Goal: Find specific page/section: Find specific page/section

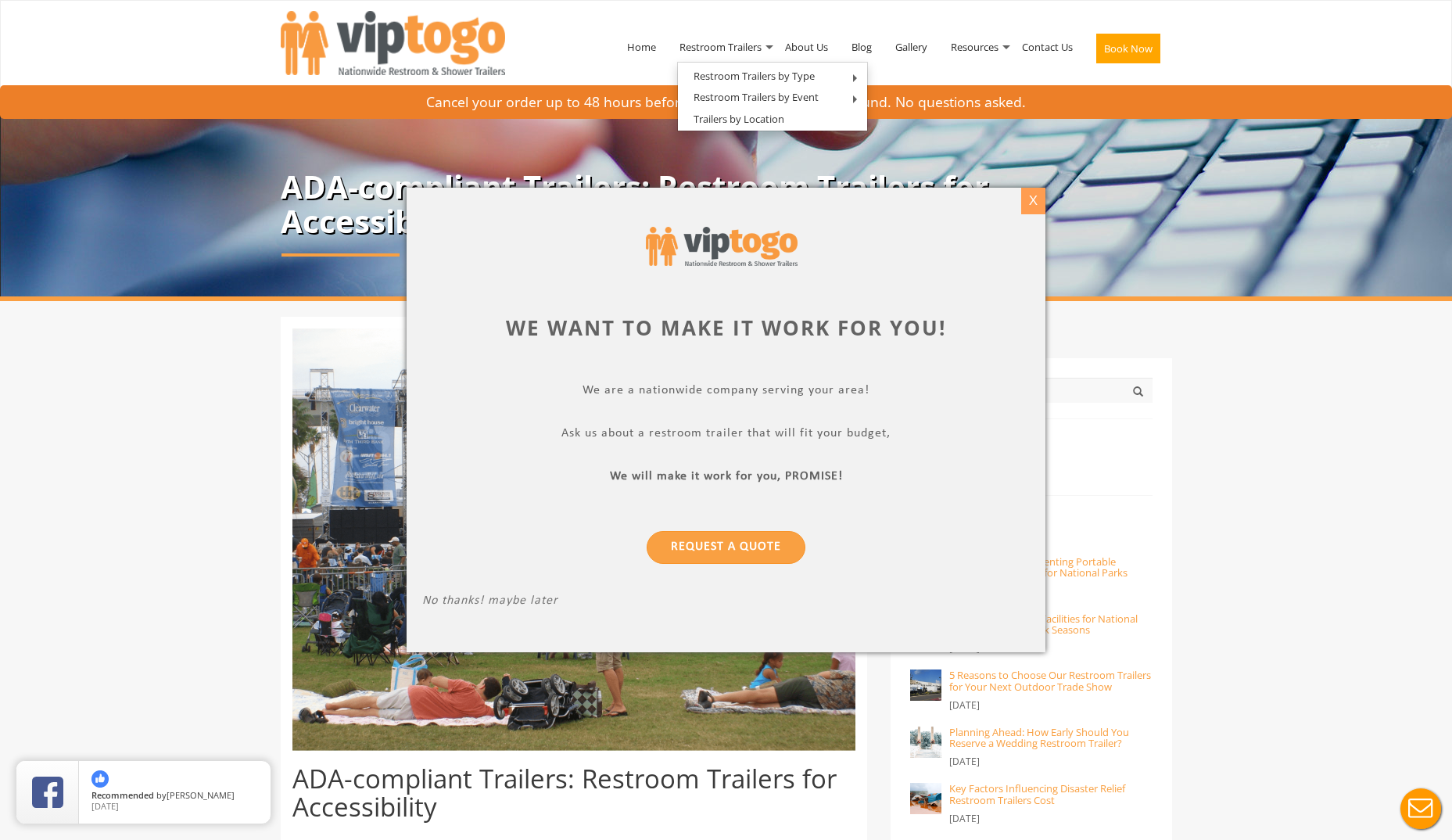
click at [1031, 199] on div "X" at bounding box center [1033, 201] width 24 height 27
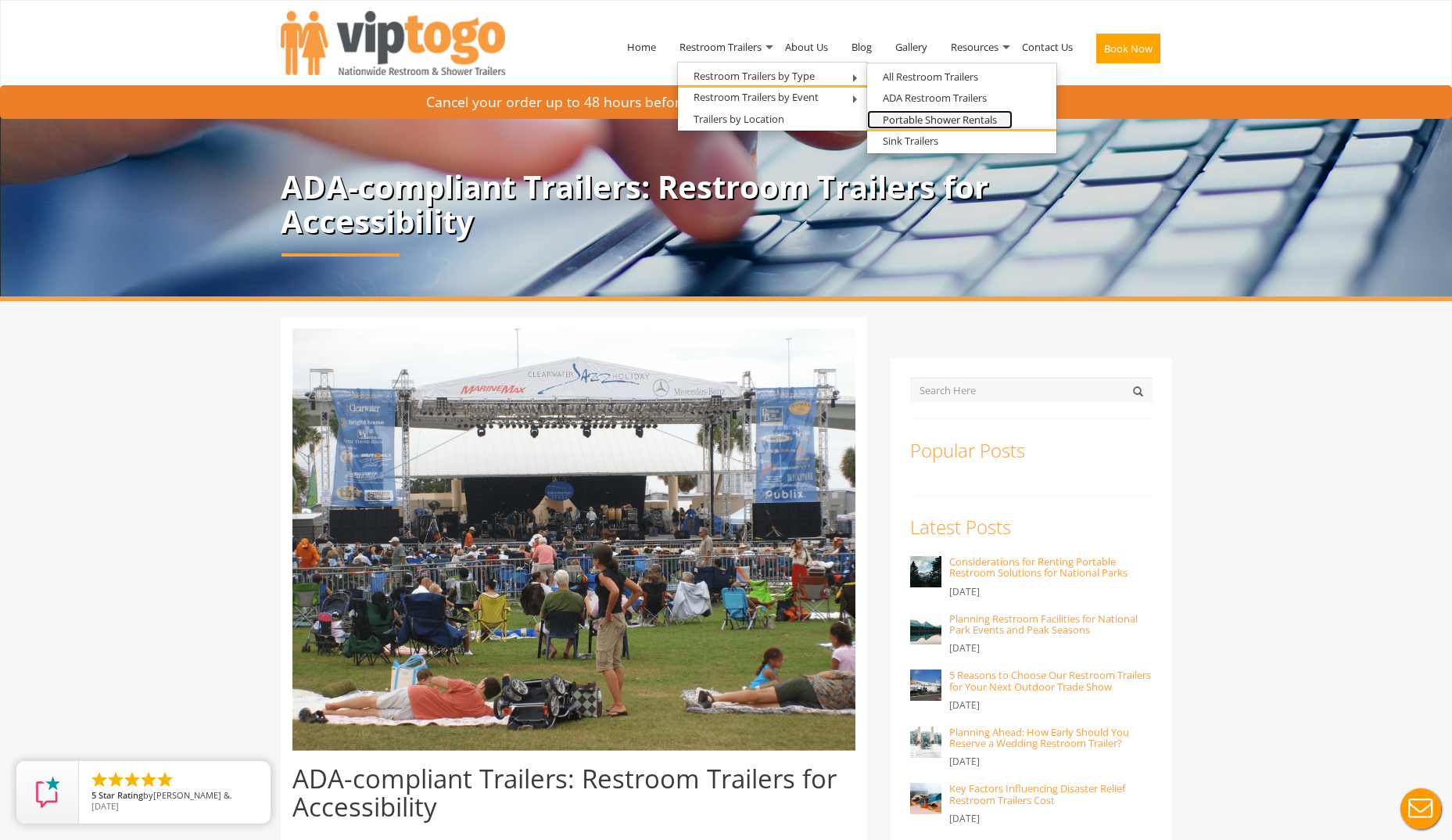
click at [938, 123] on link "Portable Shower Rentals" at bounding box center [940, 121] width 146 height 20
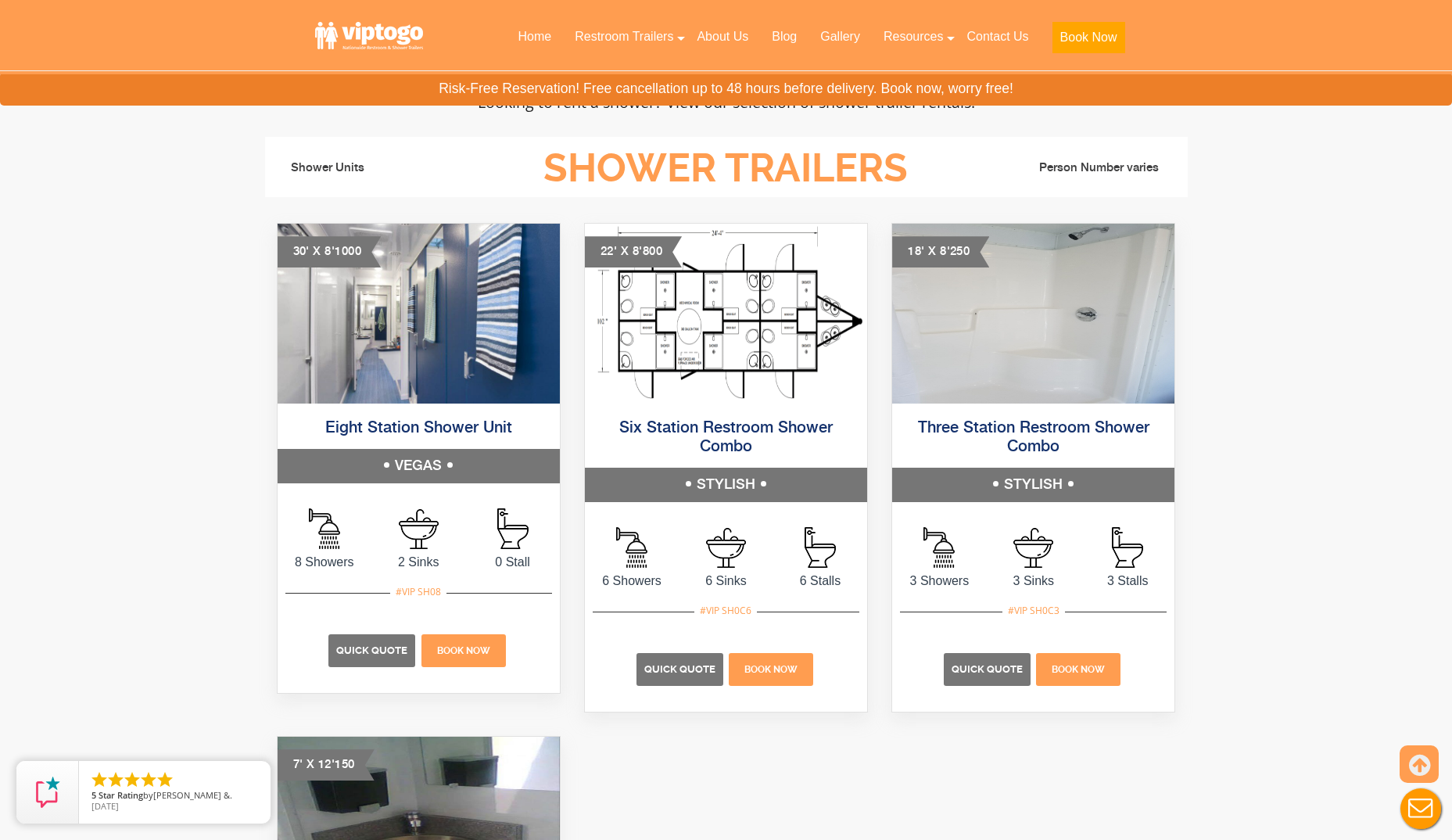
scroll to position [469, 0]
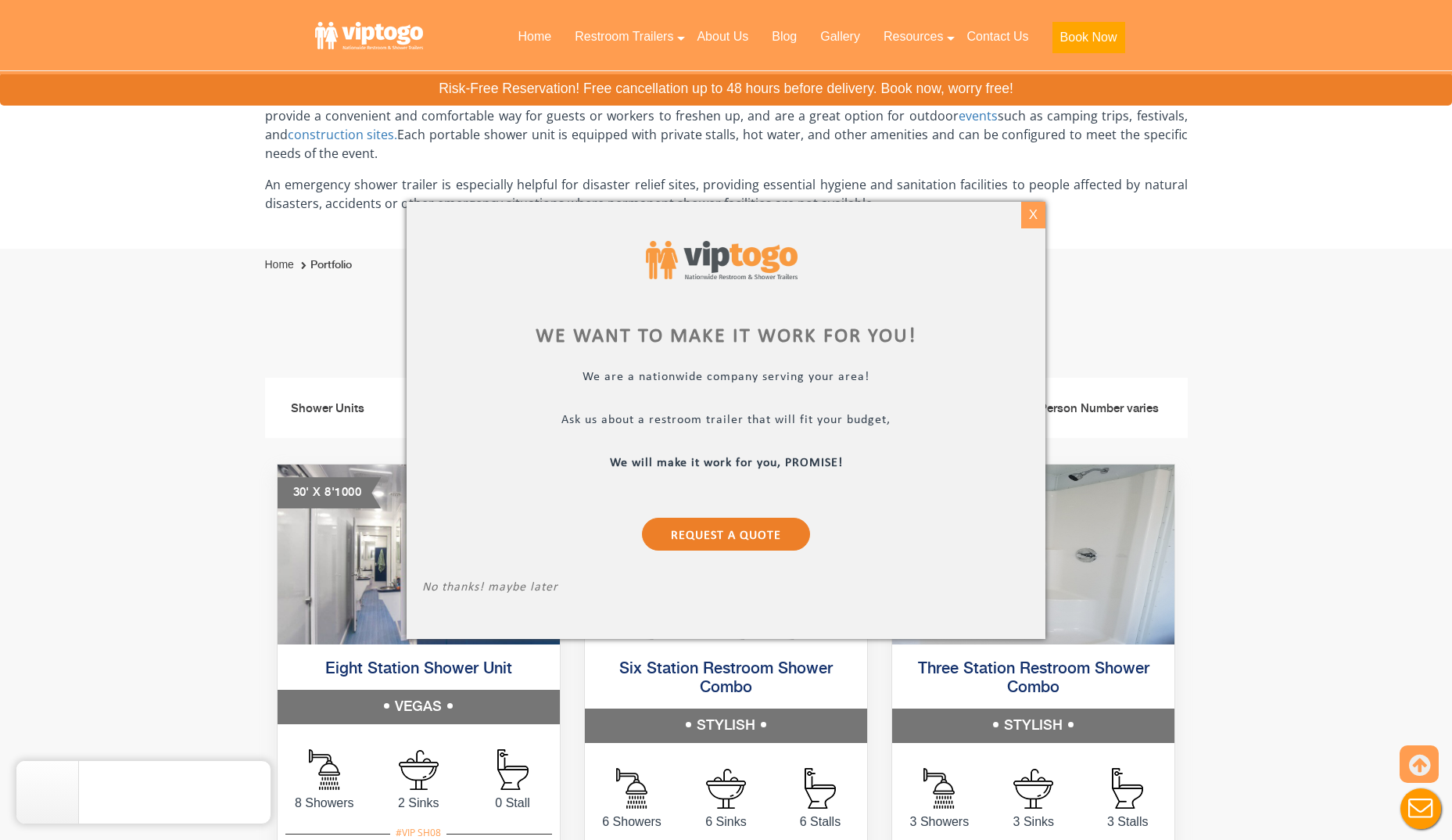
click at [1036, 215] on div "X" at bounding box center [1033, 215] width 24 height 27
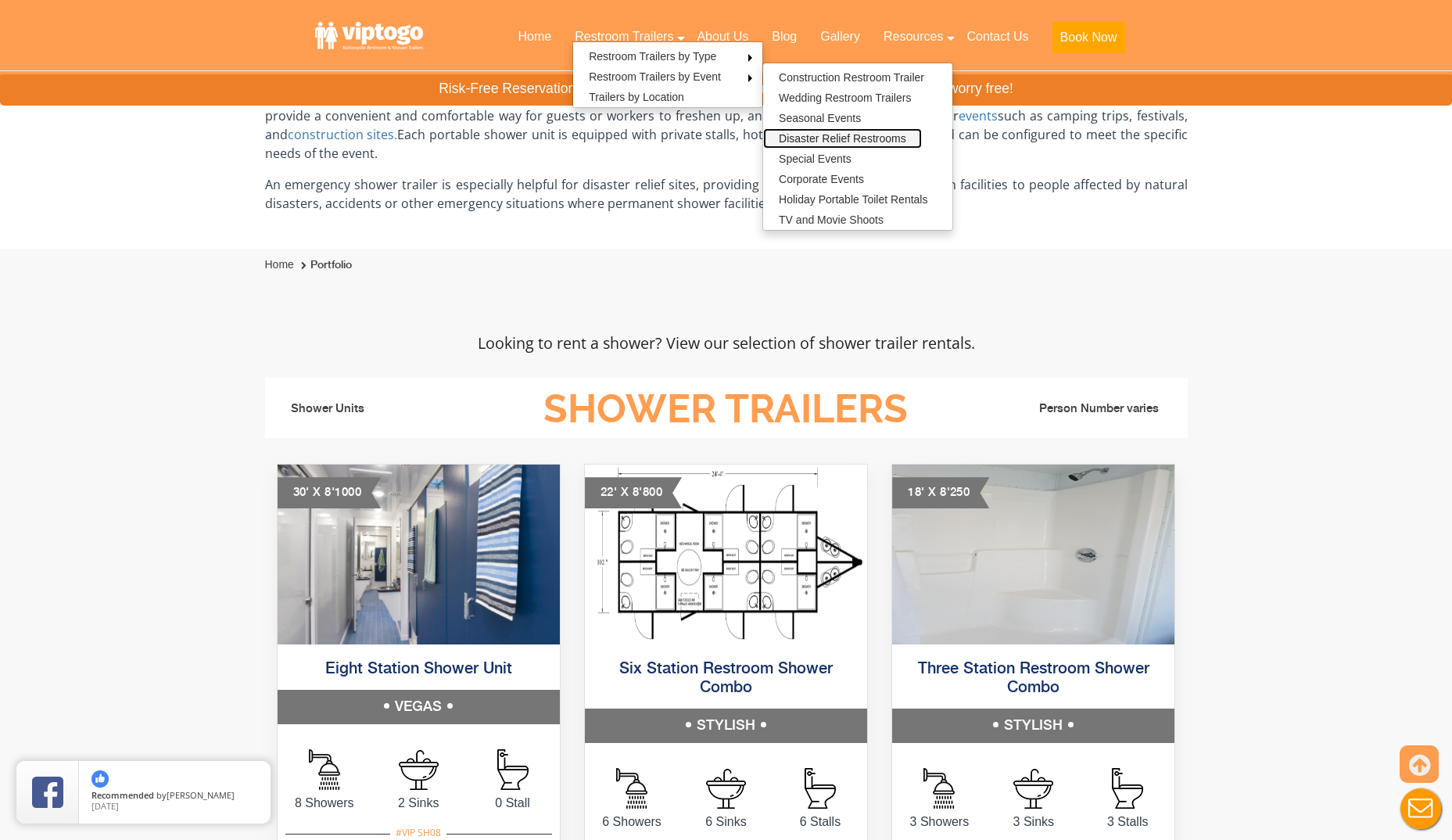
click at [856, 134] on link "Disaster Relief Restrooms" at bounding box center [842, 138] width 159 height 20
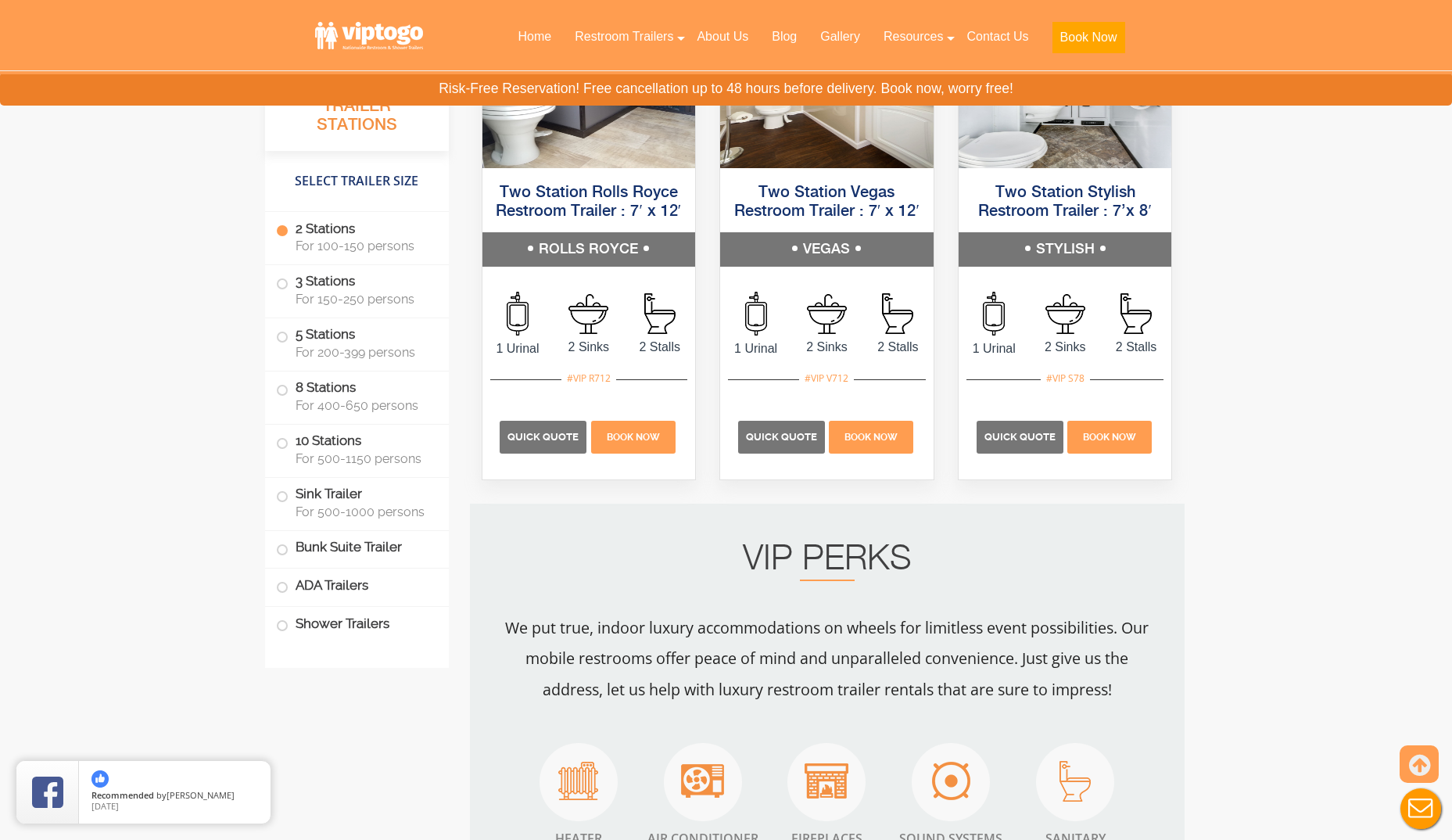
scroll to position [1094, 0]
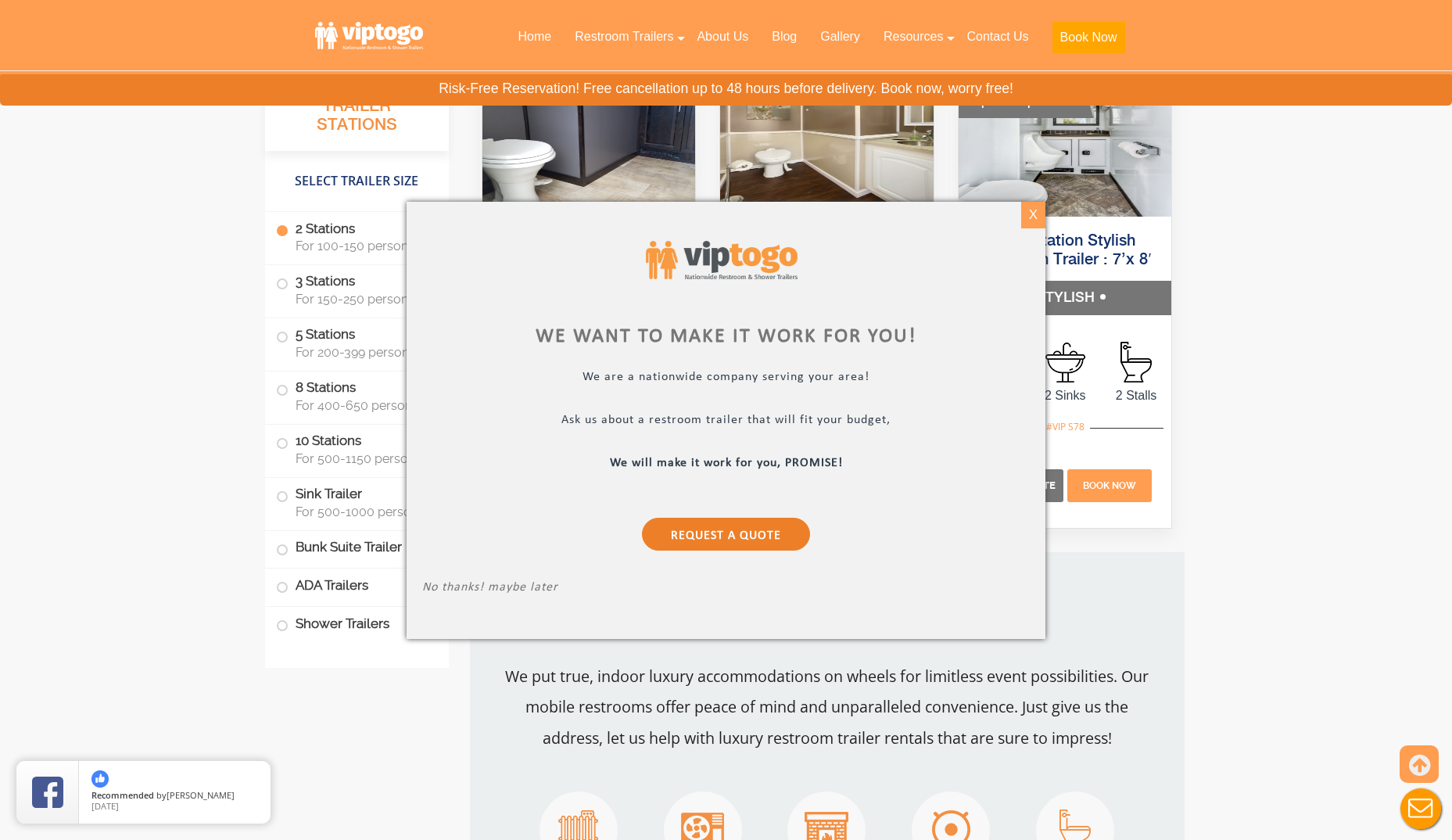
click at [1035, 215] on div "X" at bounding box center [1033, 215] width 24 height 27
